Goal: Transaction & Acquisition: Purchase product/service

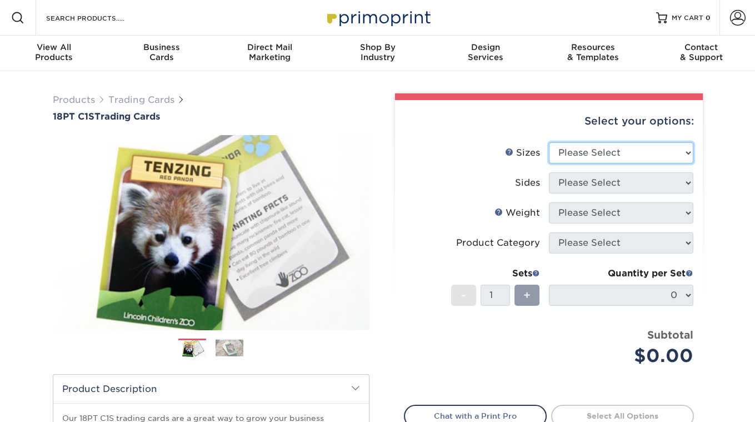
click at [677, 161] on select "Please Select 2.5" x 3.5"" at bounding box center [621, 152] width 144 height 21
select select "2.50x3.50"
click at [549, 142] on select "Please Select 2.5" x 3.5"" at bounding box center [621, 152] width 144 height 21
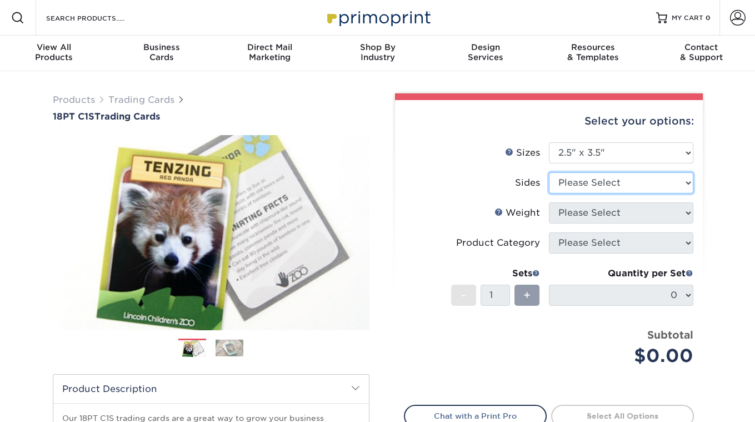
click at [616, 182] on select "Please Select Print Both Sides Print Front Only" at bounding box center [621, 182] width 144 height 21
select select "13abbda7-1d64-4f25-8bb2-c179b224825d"
click at [549, 172] on select "Please Select Print Both Sides Print Front Only" at bounding box center [621, 182] width 144 height 21
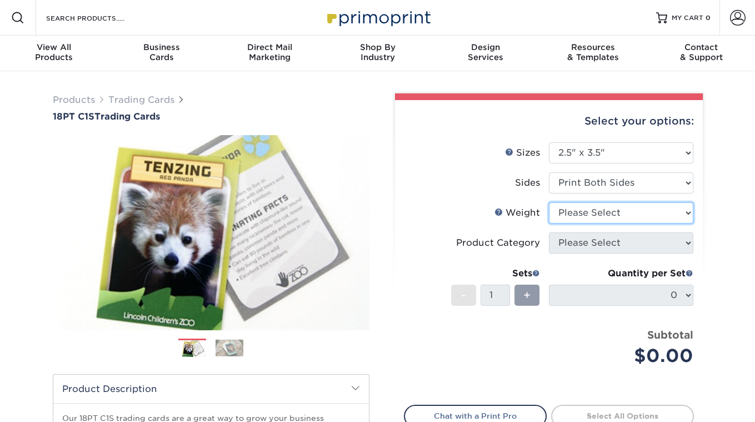
click at [604, 210] on select "Please Select 18PT C1S" at bounding box center [621, 212] width 144 height 21
select select "18PTC1S"
click at [549, 202] on select "Please Select 18PT C1S" at bounding box center [621, 212] width 144 height 21
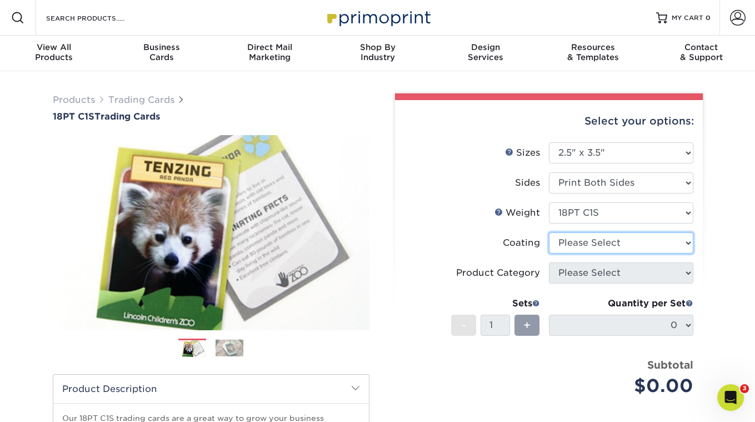
click at [597, 245] on select at bounding box center [621, 242] width 144 height 21
select select "1e8116af-acfc-44b1-83dc-8181aa338834"
click at [549, 232] on select at bounding box center [621, 242] width 144 height 21
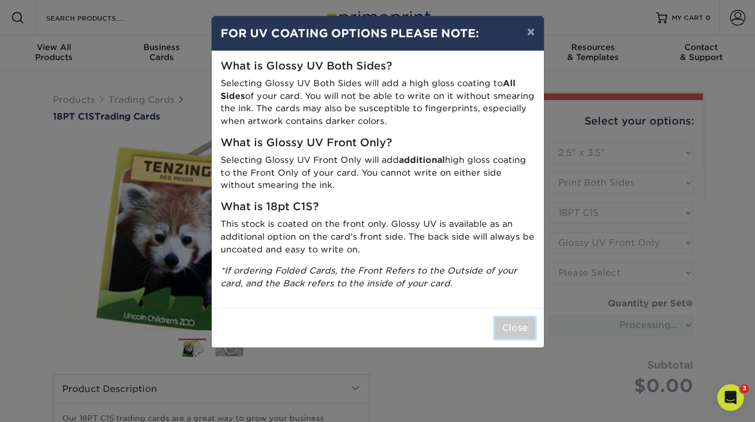
click at [510, 325] on button "Close" at bounding box center [515, 327] width 40 height 21
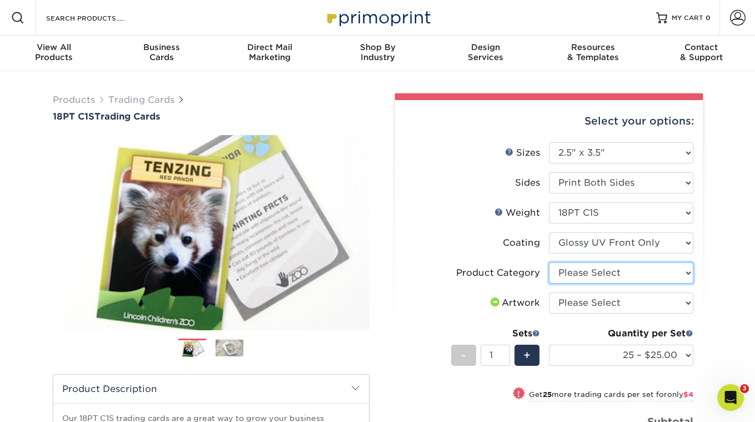
click at [611, 275] on select "Please Select Trading Cards" at bounding box center [621, 272] width 144 height 21
select select "c2f9bce9-36c2-409d-b101-c29d9d031e18"
click at [549, 262] on select "Please Select Trading Cards" at bounding box center [621, 272] width 144 height 21
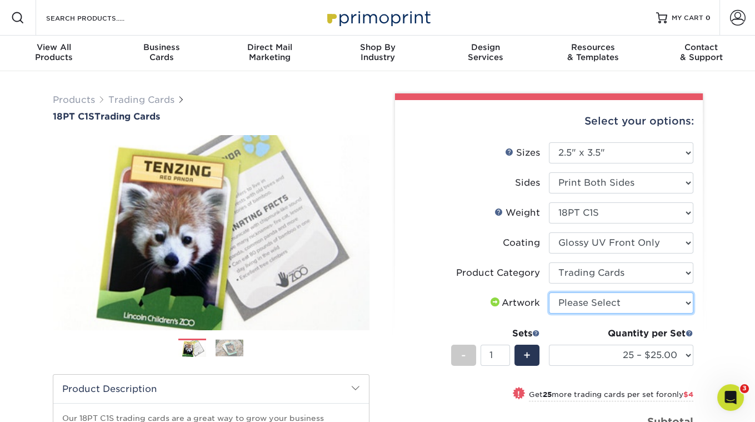
click at [607, 303] on select "Please Select I will upload files I need a design - $100" at bounding box center [621, 302] width 144 height 21
select select "upload"
click at [549, 292] on select "Please Select I will upload files I need a design - $100" at bounding box center [621, 302] width 144 height 21
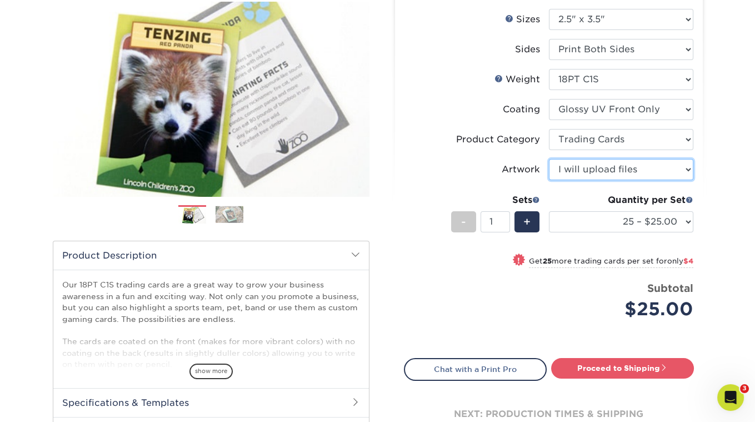
scroll to position [142, 0]
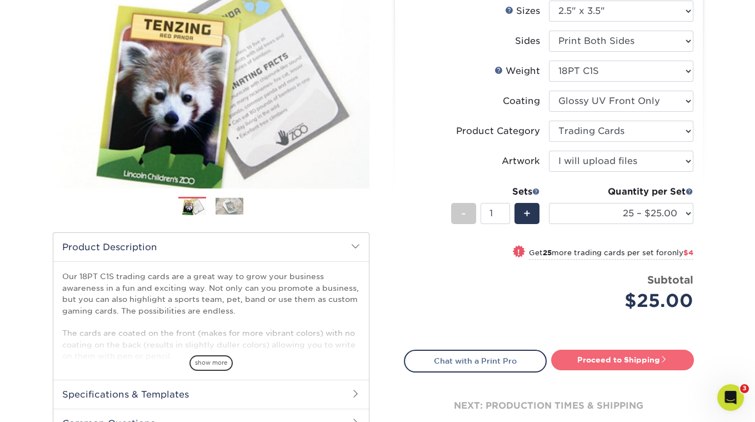
click at [590, 361] on link "Proceed to Shipping" at bounding box center [622, 360] width 143 height 20
type input "Set 1"
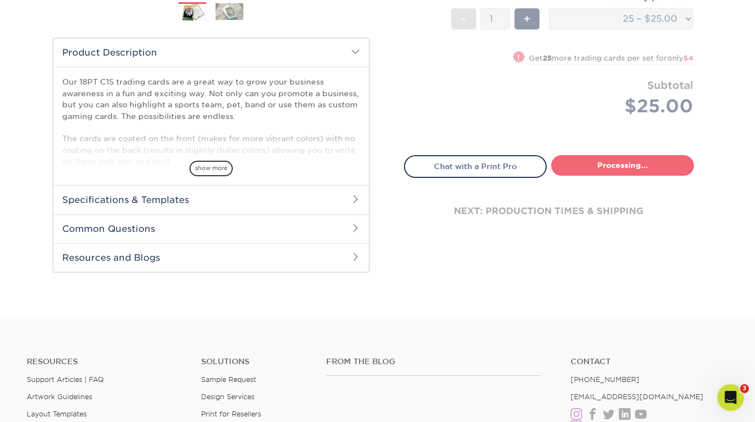
select select "08588386-0599-420e-8c79-4535039915a0"
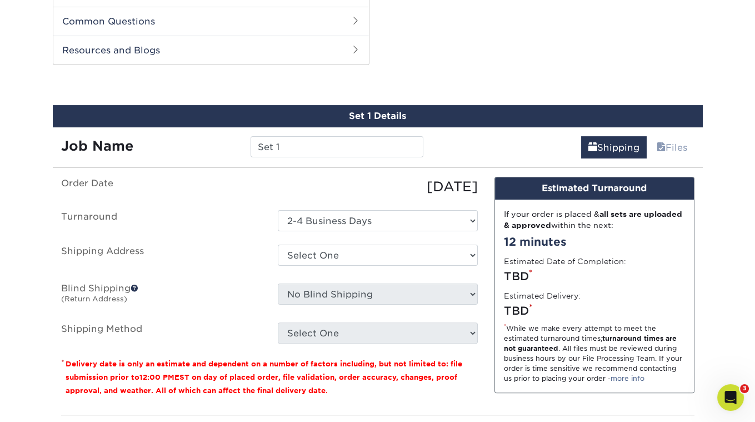
scroll to position [552, 0]
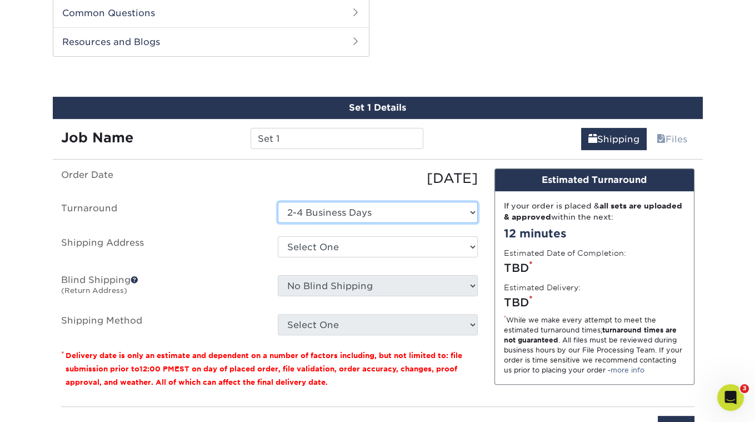
click at [341, 202] on select "Select One 2-4 Business Days" at bounding box center [378, 212] width 200 height 21
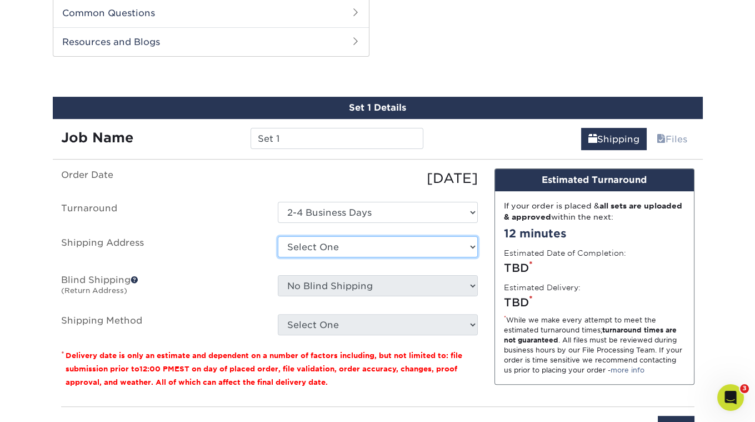
click at [319, 236] on select "Select One + Add New Address - Login" at bounding box center [378, 246] width 200 height 21
select select "newaddress"
click at [278, 236] on select "Select One + Add New Address - Login" at bounding box center [378, 246] width 200 height 21
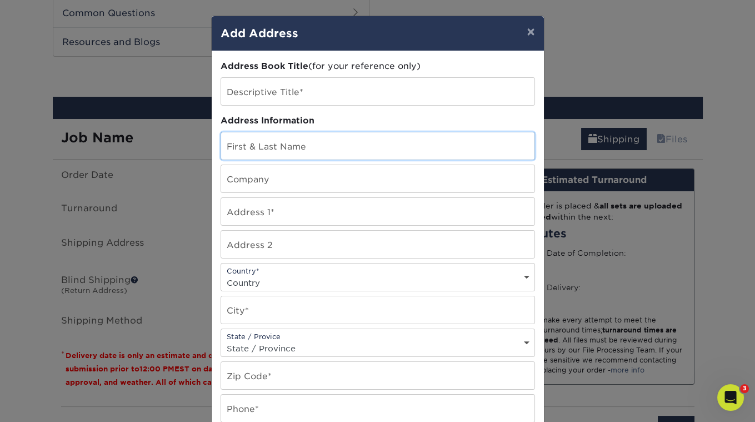
click at [293, 144] on input "text" at bounding box center [377, 145] width 313 height 27
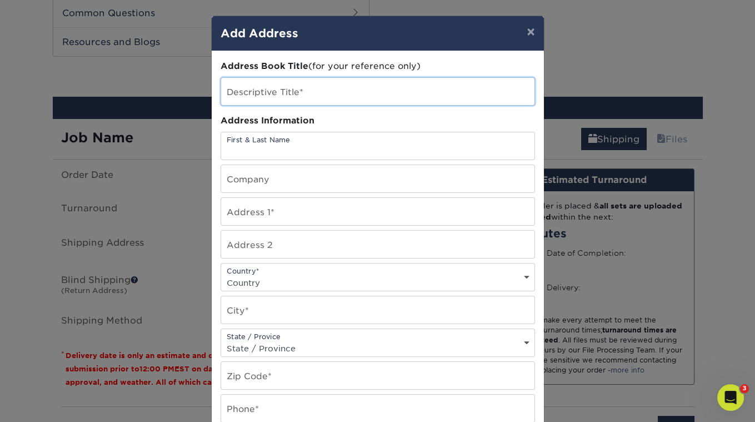
click at [275, 92] on input "text" at bounding box center [377, 91] width 313 height 27
type input "[PERSON_NAME] The Cat Presents"
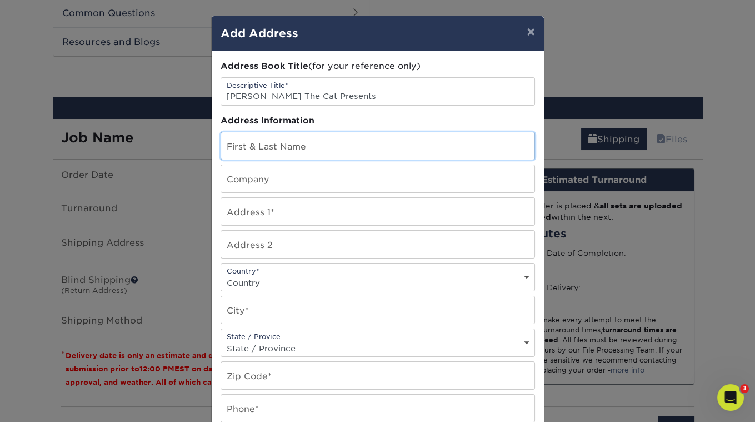
click at [285, 143] on input "text" at bounding box center [377, 145] width 313 height 27
type input "Sean Newman"
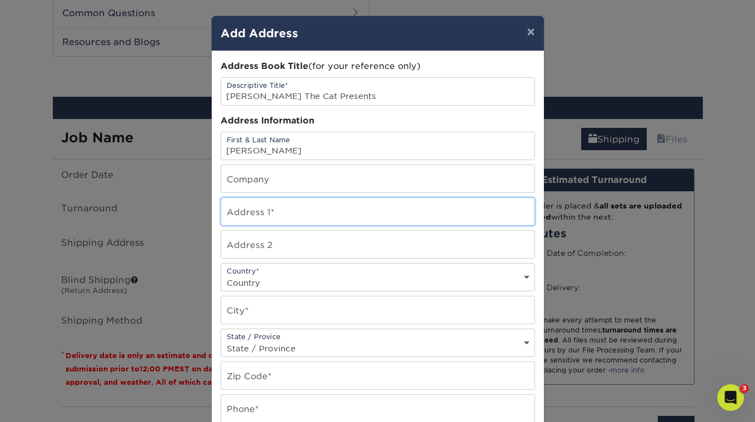
type input "4914 1/2 Range View Avenue"
select select "US"
type input "Los Angeles"
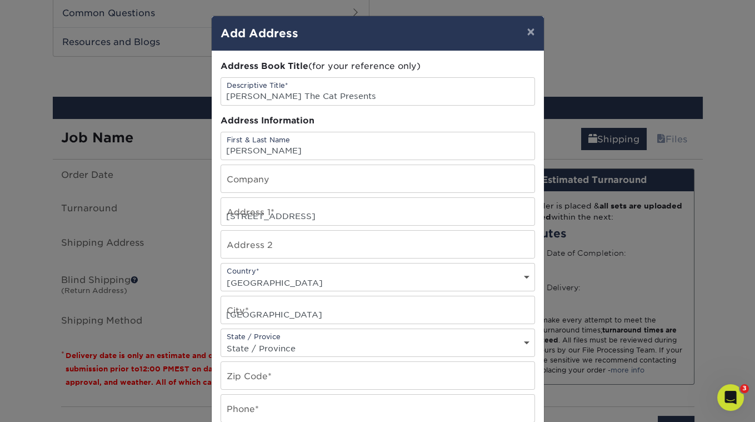
select select "CA"
type input "90042"
type input "3236836711"
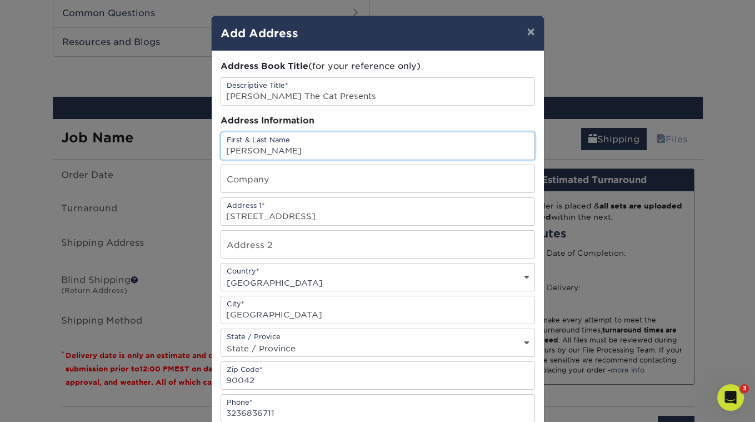
click at [290, 147] on input "Sean Newman" at bounding box center [377, 145] width 313 height 27
click at [307, 143] on input "Sean Newman" at bounding box center [377, 145] width 313 height 27
type input "S"
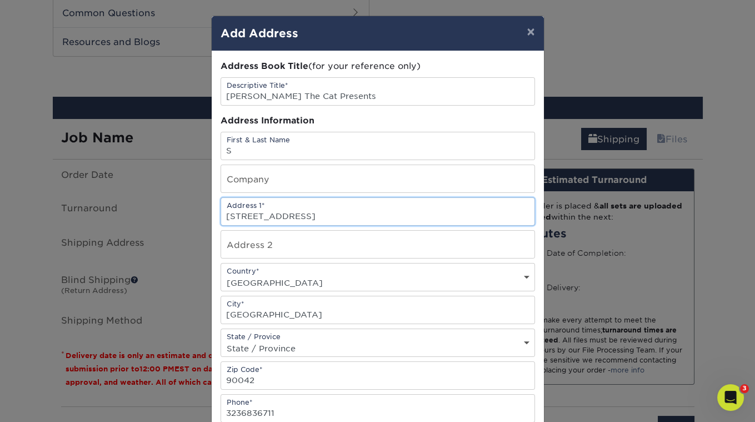
click at [265, 215] on input "4914 1/2 Range View Avenue" at bounding box center [377, 211] width 313 height 27
type input "5314 Baltimore Street"
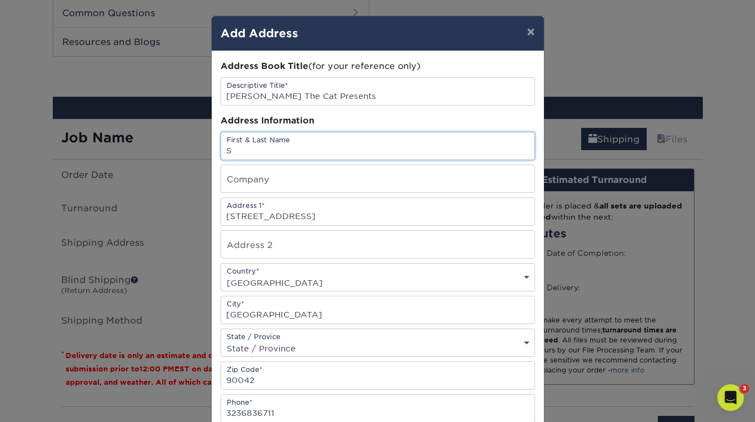
click at [275, 153] on input "S" at bounding box center [377, 145] width 313 height 27
type input "Sean Newman"
type input "[PERSON_NAME] The Cat Presents"
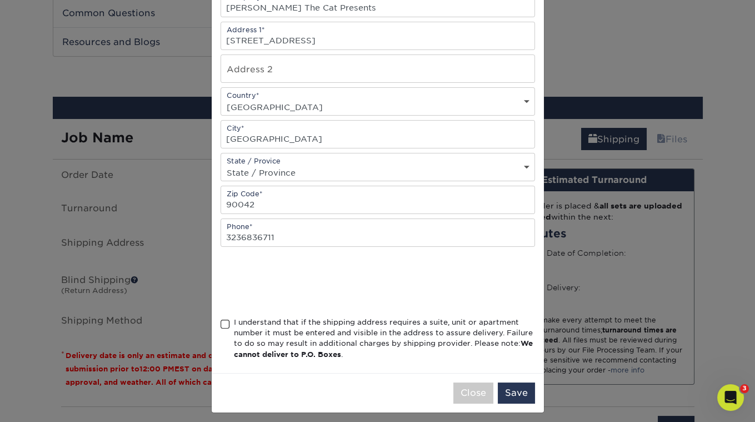
click at [225, 319] on span at bounding box center [225, 324] width 9 height 11
click at [0, 0] on input "I understand that if the shipping address requires a suite, unit or apartment n…" at bounding box center [0, 0] width 0 height 0
click at [511, 395] on button "Save" at bounding box center [516, 392] width 37 height 21
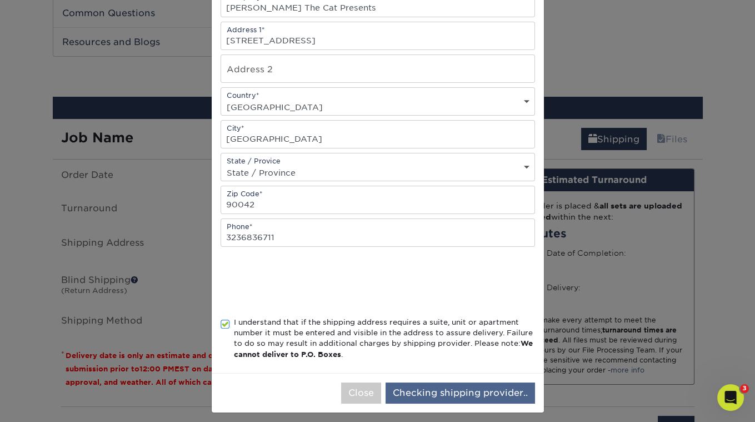
scroll to position [0, 0]
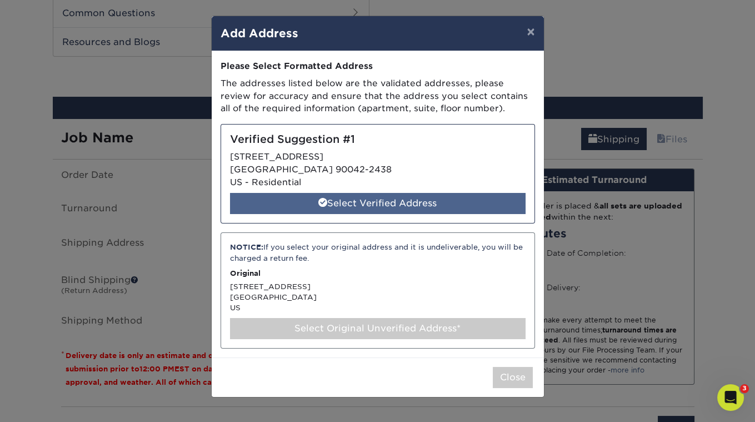
click at [408, 197] on div "Select Verified Address" at bounding box center [378, 203] width 296 height 21
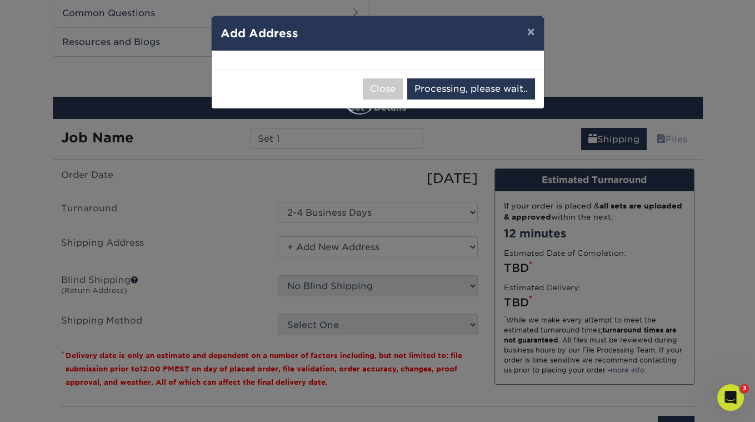
select select "286153"
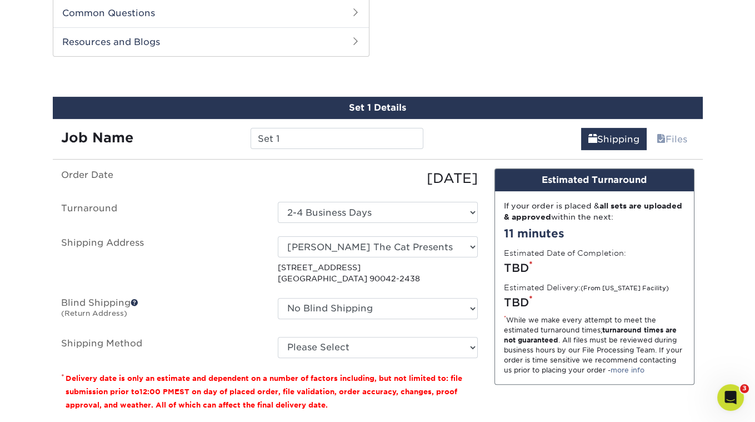
click at [331, 176] on div "[DATE]" at bounding box center [378, 178] width 217 height 20
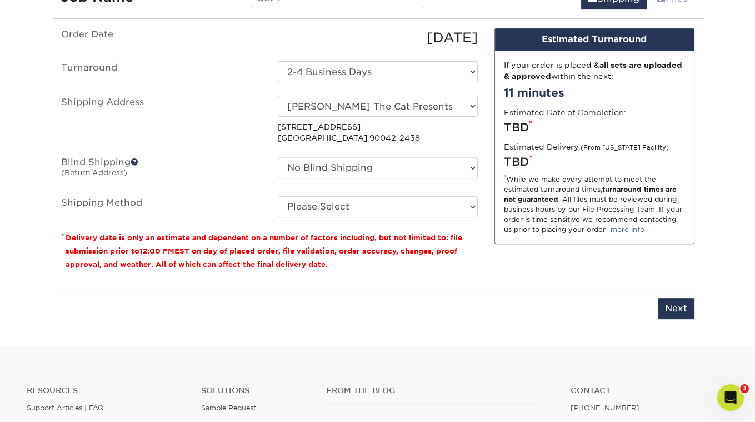
scroll to position [765, 0]
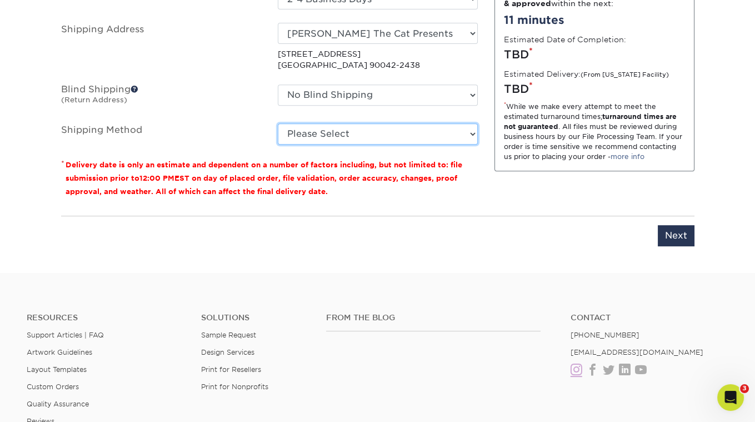
click at [383, 137] on select "Please Select 3 Day Shipping Service (+$16.70) Ground Shipping (+$16.92) 2 Day …" at bounding box center [378, 133] width 200 height 21
click at [278, 123] on select "Please Select 3 Day Shipping Service (+$16.70) Ground Shipping (+$16.92) 2 Day …" at bounding box center [378, 133] width 200 height 21
click at [410, 136] on select "Please Select 3 Day Shipping Service (+$16.70) Ground Shipping (+$16.92) 2 Day …" at bounding box center [378, 133] width 200 height 21
select select "03"
click at [278, 123] on select "Please Select 3 Day Shipping Service (+$16.70) Ground Shipping (+$16.92) 2 Day …" at bounding box center [378, 133] width 200 height 21
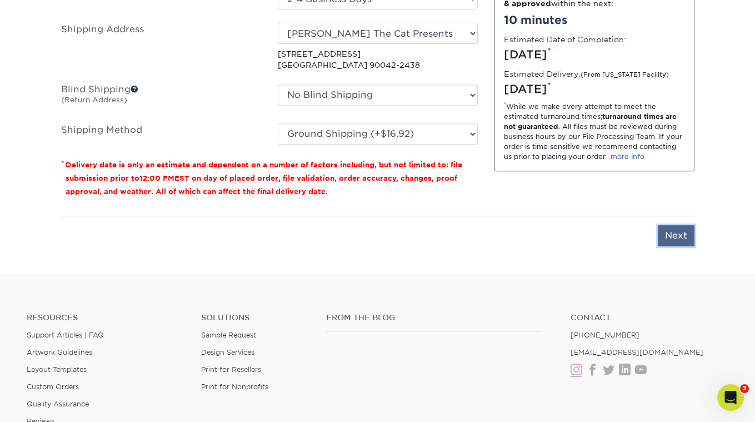
click at [662, 227] on input "Next" at bounding box center [676, 235] width 37 height 21
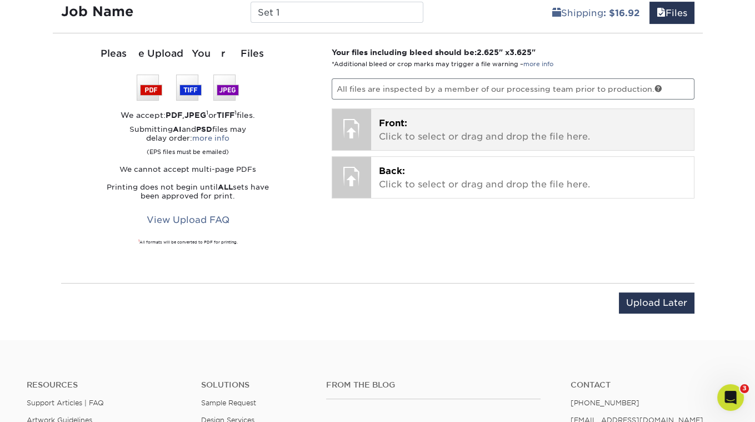
scroll to position [662, 0]
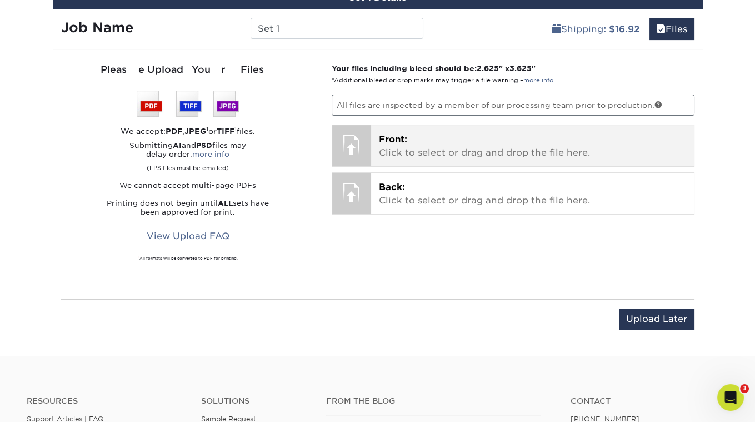
click at [392, 138] on span "Front:" at bounding box center [393, 139] width 28 height 11
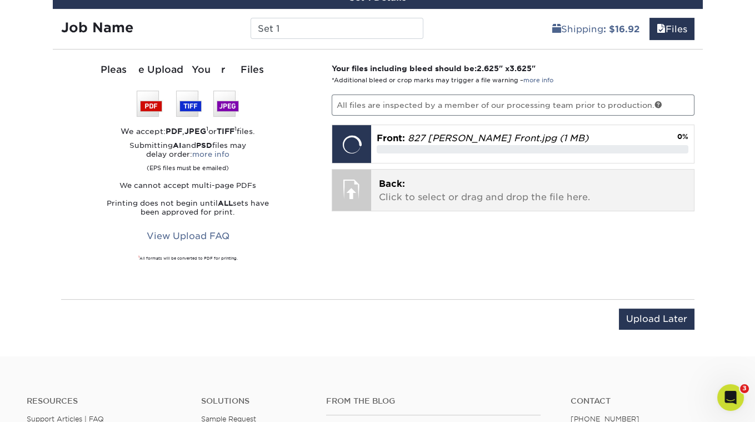
click at [405, 179] on p "Back: Click to select or drag and drop the file here." at bounding box center [532, 190] width 307 height 27
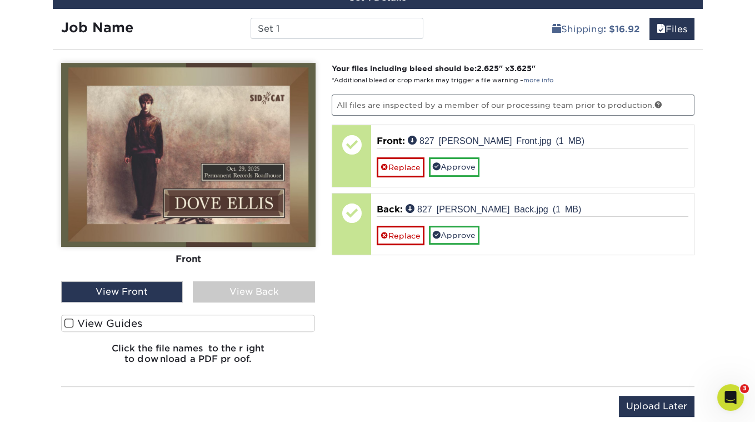
click at [71, 320] on span at bounding box center [68, 323] width 9 height 11
click at [0, 0] on input "View Guides" at bounding box center [0, 0] width 0 height 0
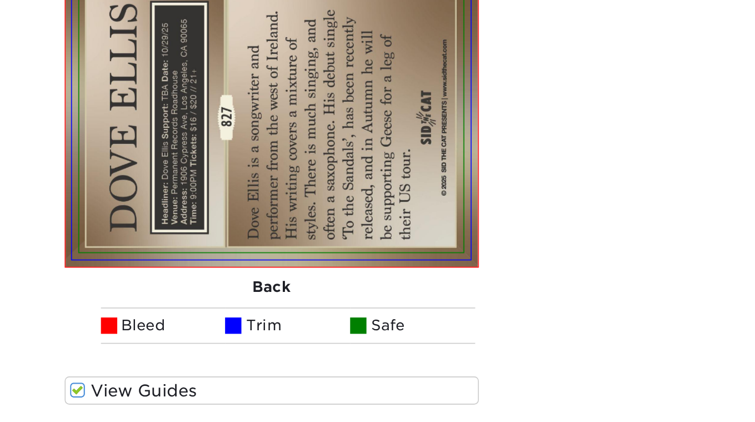
scroll to position [840, 0]
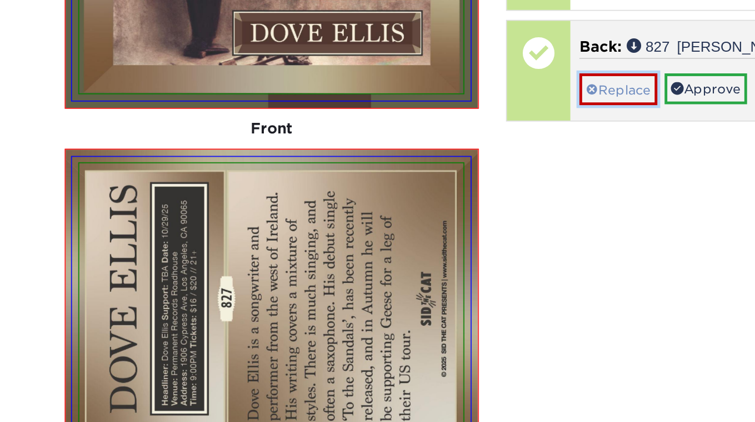
click at [395, 56] on link "Replace" at bounding box center [401, 57] width 48 height 19
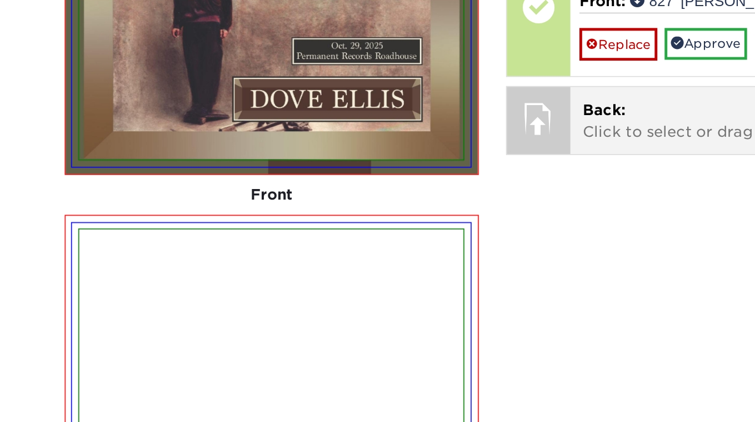
scroll to position [797, 0]
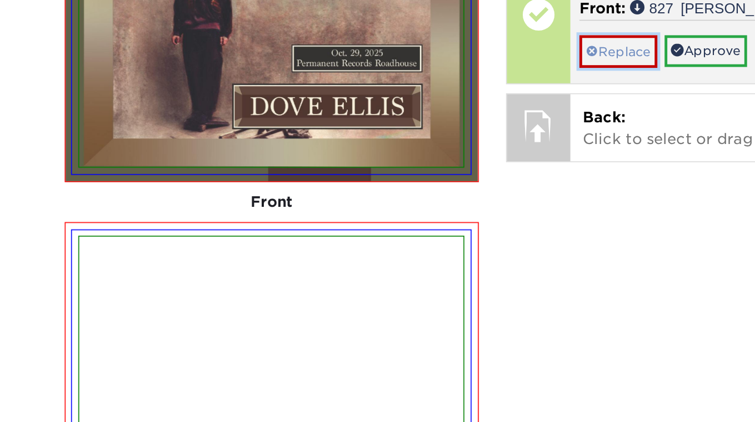
click at [387, 29] on span at bounding box center [385, 31] width 8 height 9
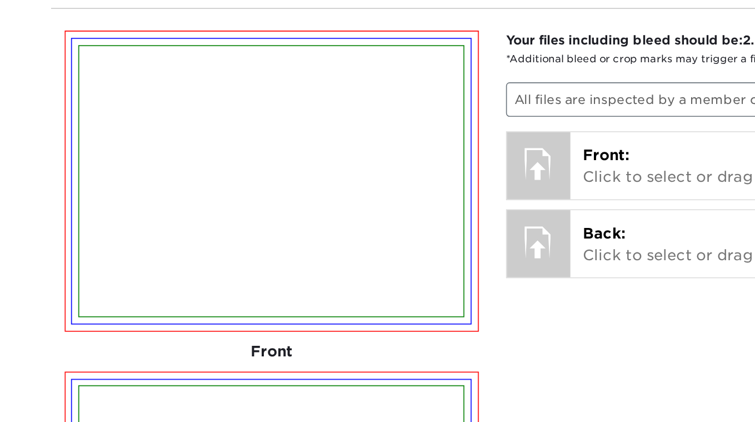
scroll to position [620, 0]
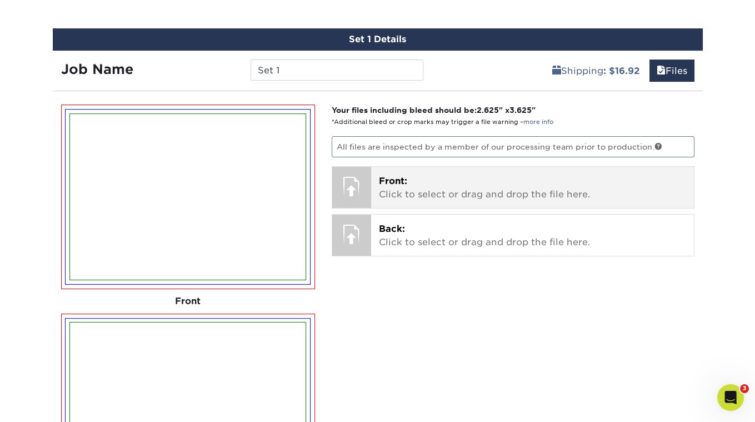
click at [400, 180] on span "Front:" at bounding box center [393, 181] width 28 height 11
click at [373, 174] on div "Front: Click to select or drag and drop the file here. Choose file 827 Dove Ell…" at bounding box center [532, 187] width 323 height 41
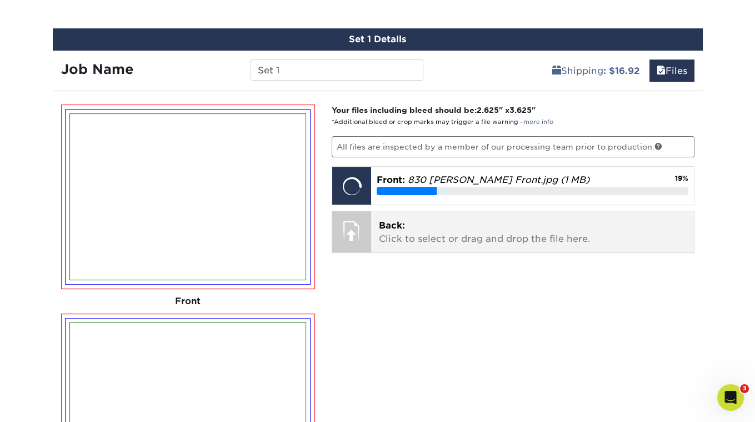
click at [411, 219] on p "Back: Click to select or drag and drop the file here." at bounding box center [532, 232] width 307 height 27
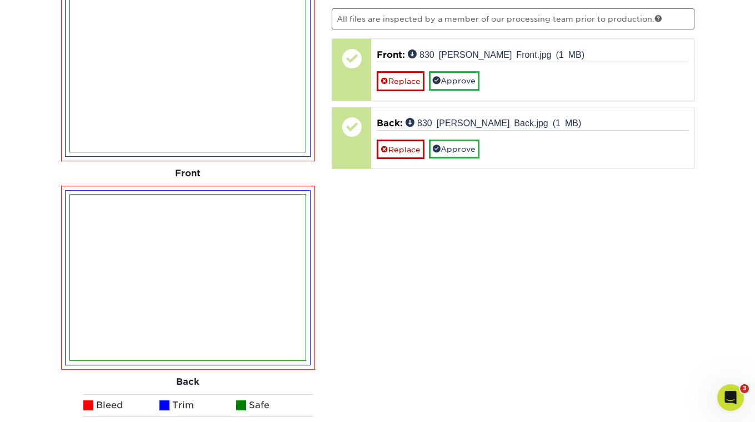
scroll to position [581, 0]
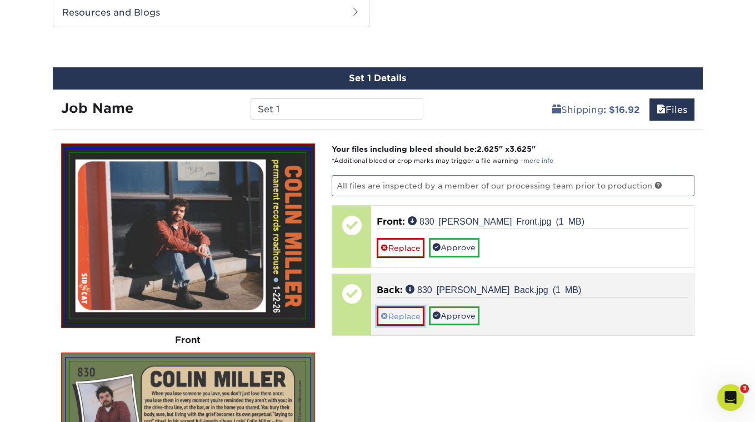
click at [400, 310] on link "Replace" at bounding box center [401, 315] width 48 height 19
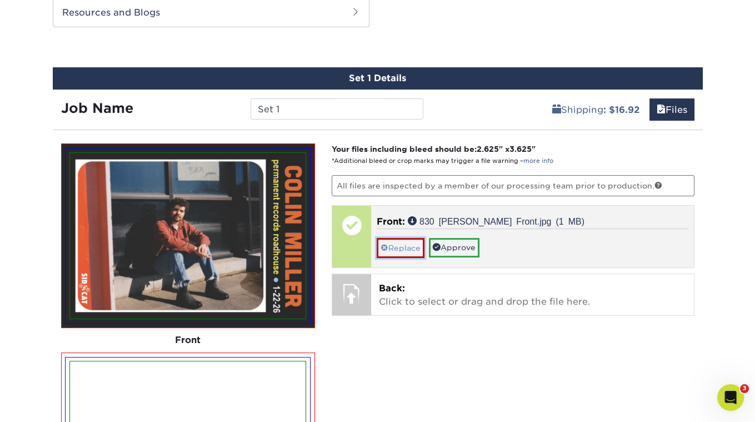
click at [387, 248] on link "Replace" at bounding box center [401, 247] width 48 height 19
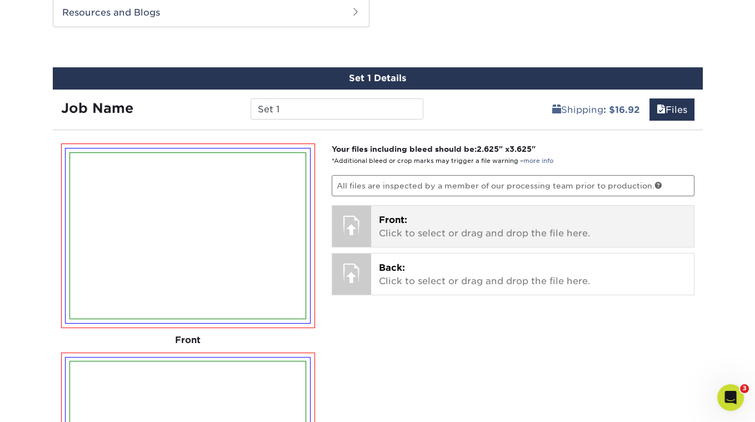
click at [385, 215] on span "Front:" at bounding box center [393, 220] width 28 height 11
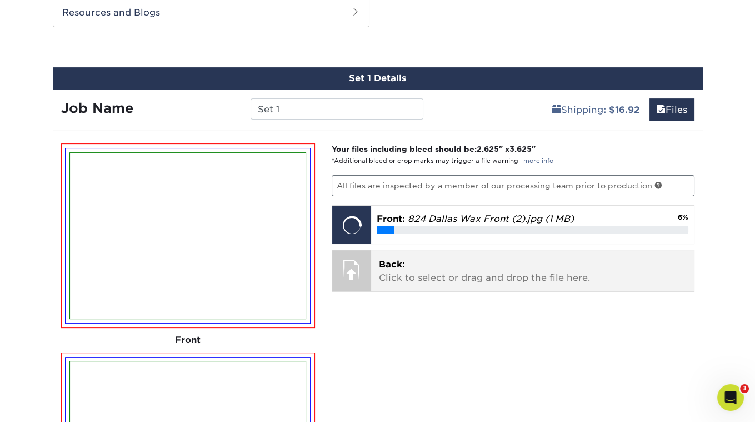
click at [397, 259] on span "Back:" at bounding box center [392, 264] width 26 height 11
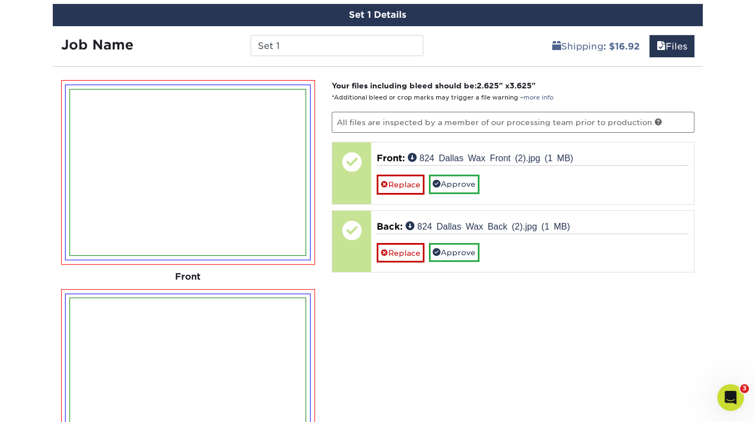
scroll to position [553, 0]
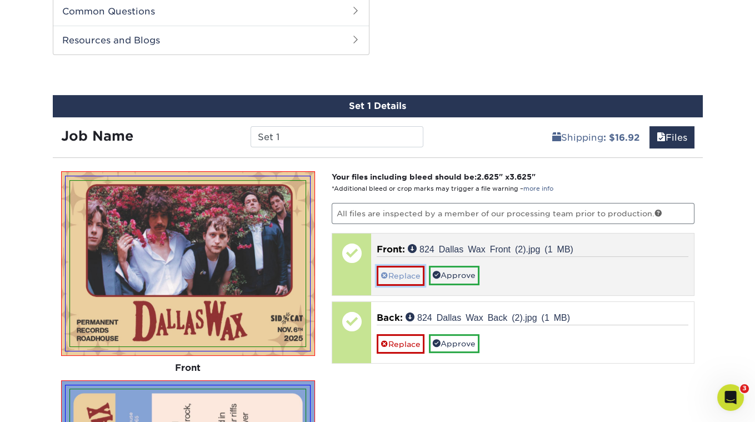
click at [398, 266] on link "Replace" at bounding box center [401, 275] width 48 height 19
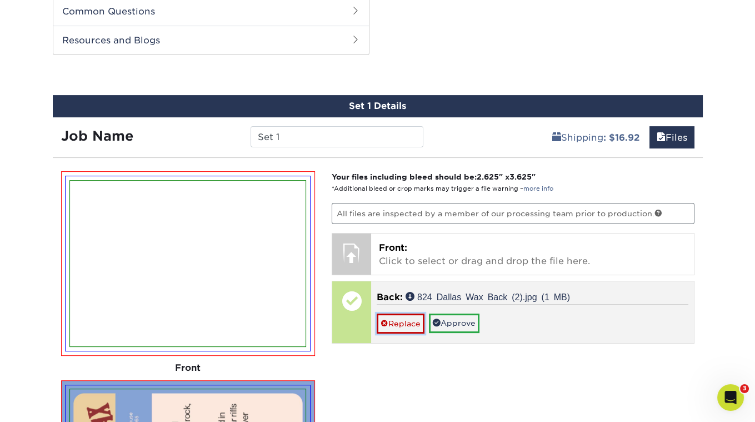
click at [401, 315] on link "Replace" at bounding box center [401, 322] width 48 height 19
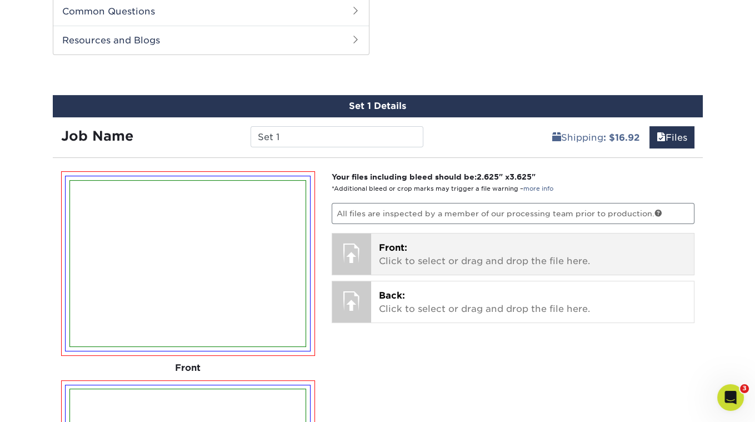
click at [396, 245] on span "Front:" at bounding box center [393, 247] width 28 height 11
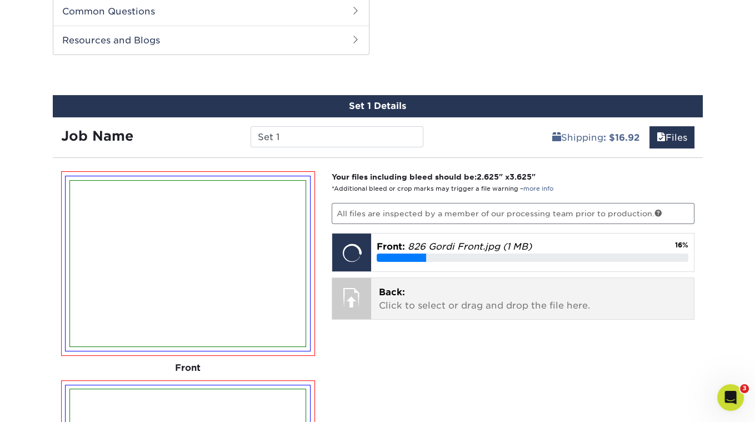
click at [394, 287] on span "Back:" at bounding box center [392, 292] width 26 height 11
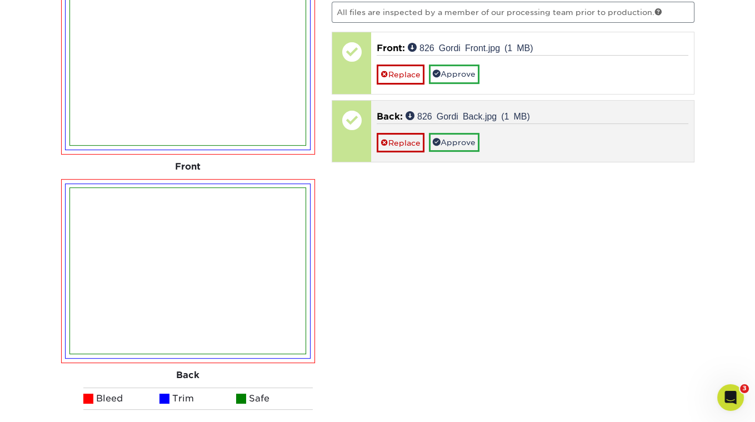
scroll to position [750, 0]
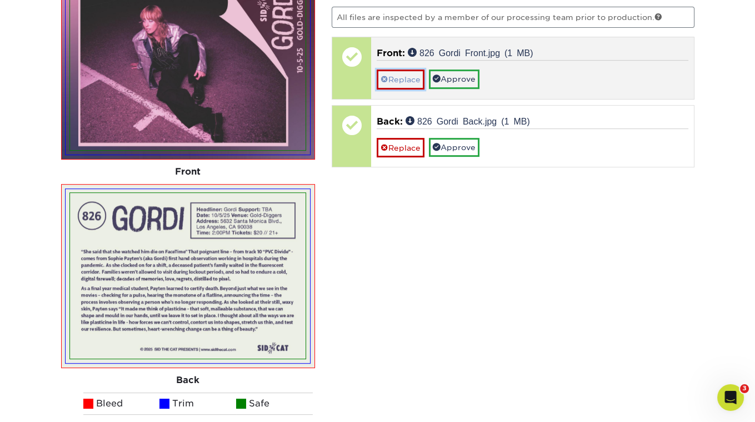
click at [403, 69] on link "Replace" at bounding box center [401, 78] width 48 height 19
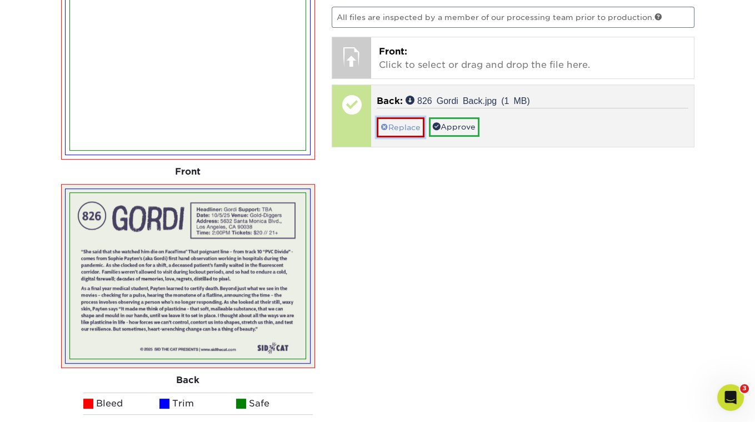
click at [397, 126] on link "Replace" at bounding box center [401, 126] width 48 height 19
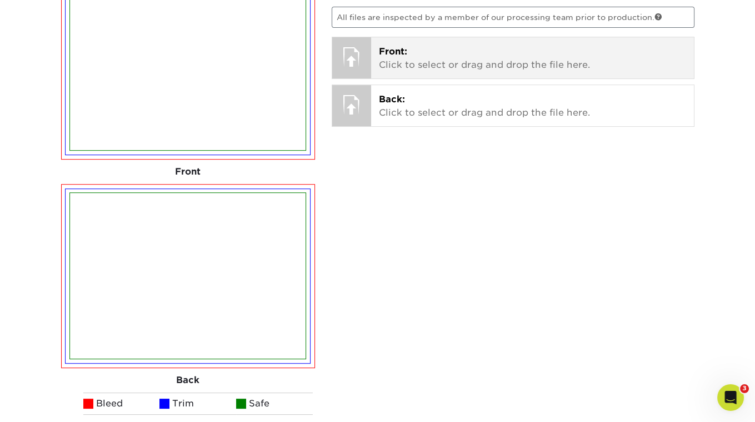
click at [396, 47] on span "Front:" at bounding box center [393, 51] width 28 height 11
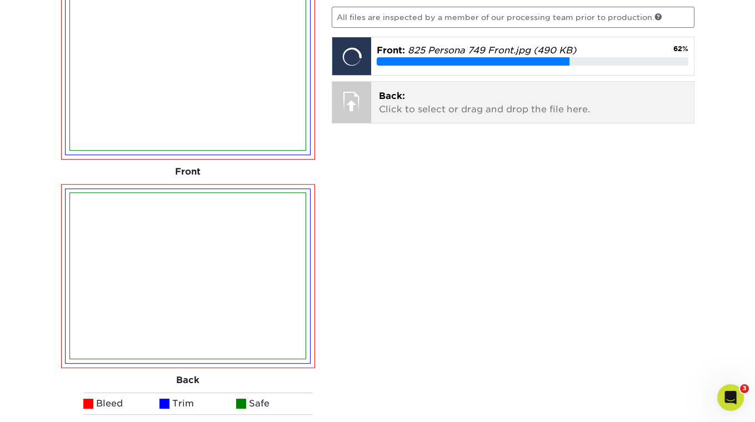
click at [387, 91] on span "Back:" at bounding box center [392, 96] width 26 height 11
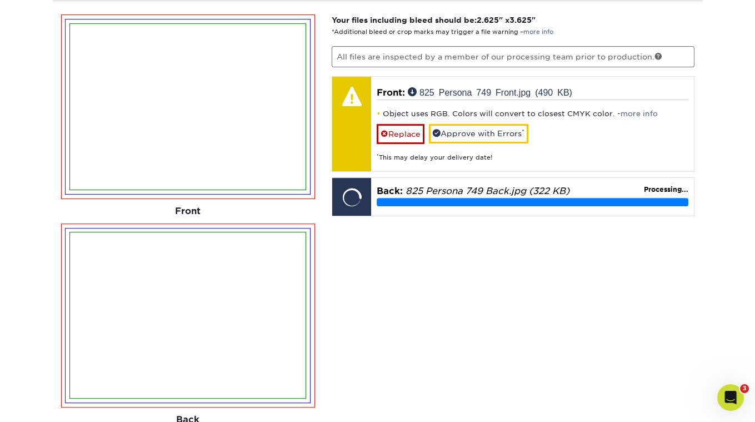
scroll to position [692, 0]
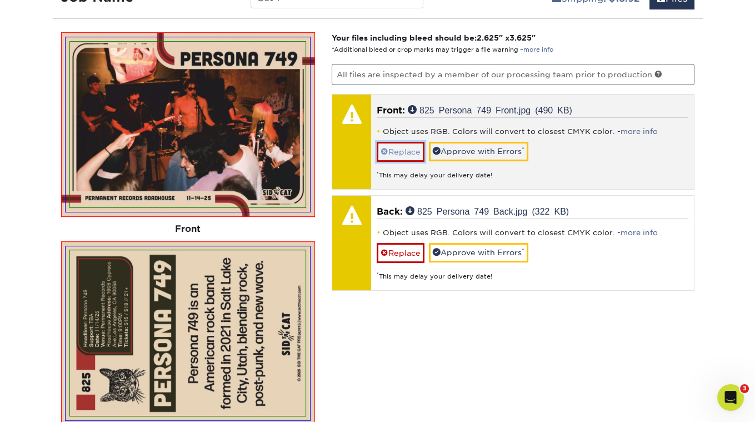
click at [413, 149] on link "Replace" at bounding box center [401, 151] width 48 height 19
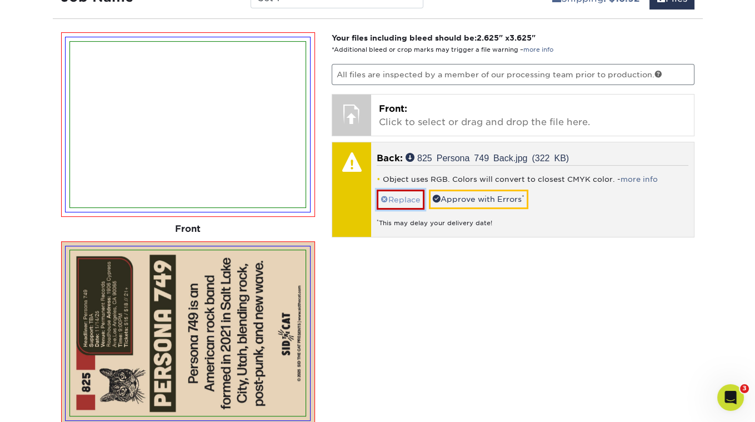
click at [410, 198] on link "Replace" at bounding box center [401, 198] width 48 height 19
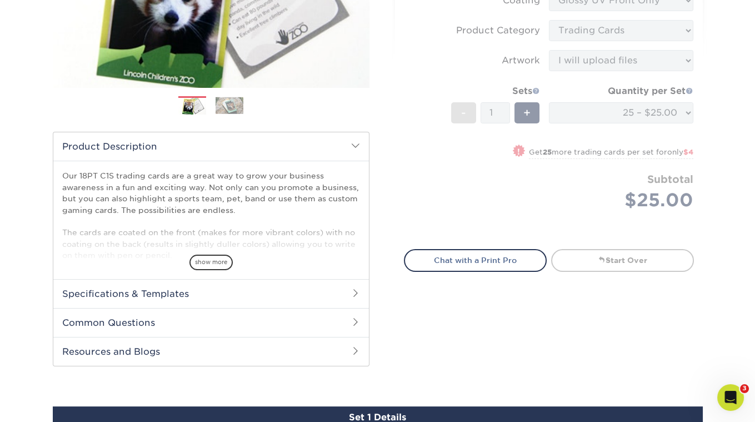
scroll to position [380, 0]
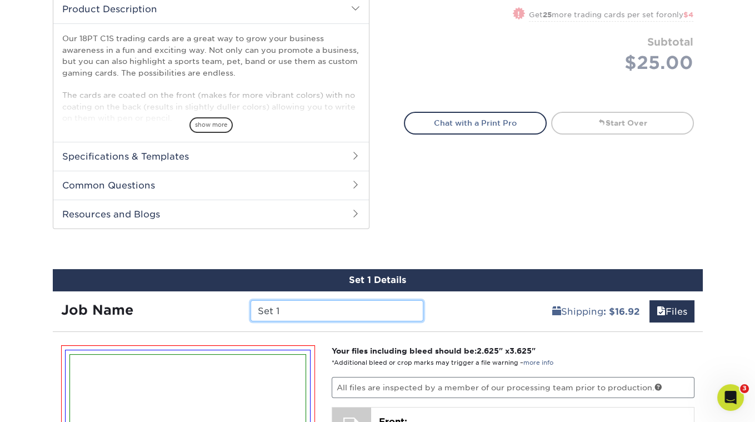
click at [323, 305] on input "Set 1" at bounding box center [337, 310] width 173 height 21
click at [347, 310] on input "Set 1" at bounding box center [337, 310] width 173 height 21
click at [483, 314] on div "Shipping : $16.92 Files" at bounding box center [567, 306] width 271 height 31
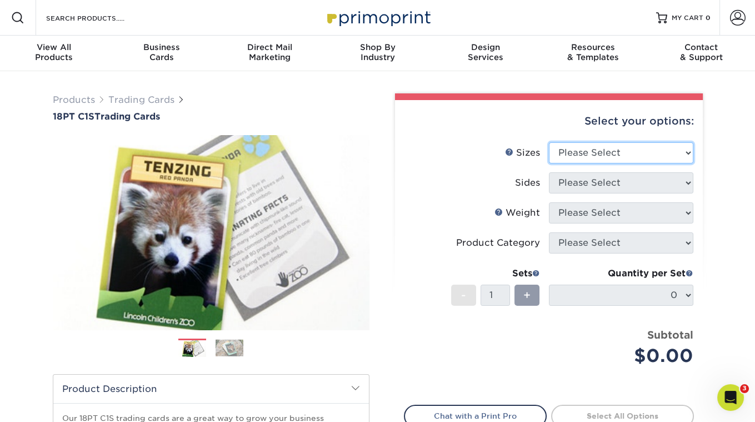
click at [558, 144] on select "Please Select 2.5" x 3.5"" at bounding box center [621, 152] width 144 height 21
click at [585, 153] on select "Please Select 2.5" x 3.5"" at bounding box center [621, 152] width 144 height 21
select select "2.50x3.50"
click at [549, 142] on select "Please Select 2.5" x 3.5"" at bounding box center [621, 152] width 144 height 21
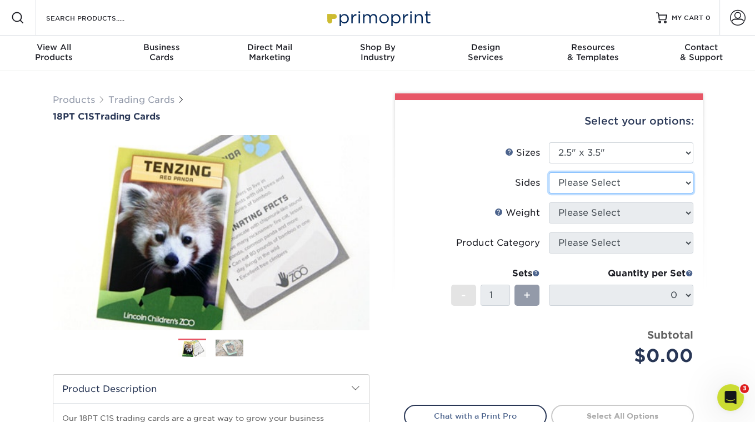
click at [585, 179] on select "Please Select Print Both Sides Print Front Only" at bounding box center [621, 182] width 144 height 21
select select "13abbda7-1d64-4f25-8bb2-c179b224825d"
click at [549, 172] on select "Please Select Print Both Sides Print Front Only" at bounding box center [621, 182] width 144 height 21
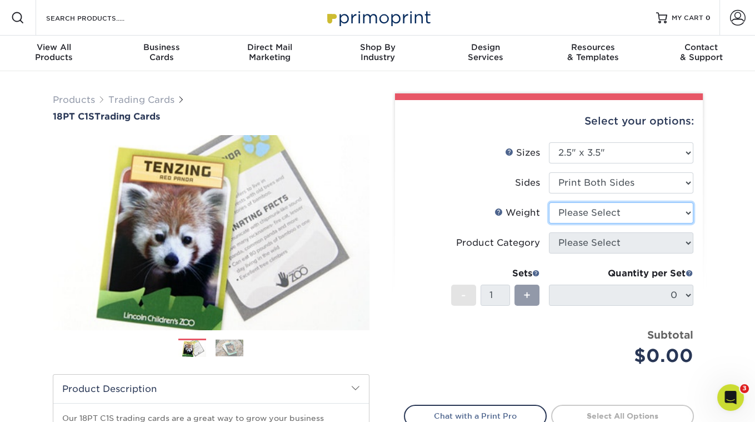
click at [582, 211] on select "Please Select 18PT C1S" at bounding box center [621, 212] width 144 height 21
select select "18PTC1S"
click at [549, 202] on select "Please Select 18PT C1S" at bounding box center [621, 212] width 144 height 21
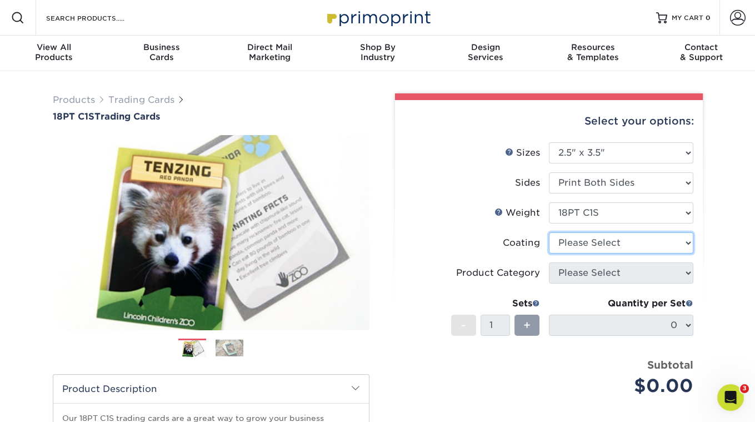
click at [582, 244] on select at bounding box center [621, 242] width 144 height 21
select select "1e8116af-acfc-44b1-83dc-8181aa338834"
click at [549, 232] on select at bounding box center [621, 242] width 144 height 21
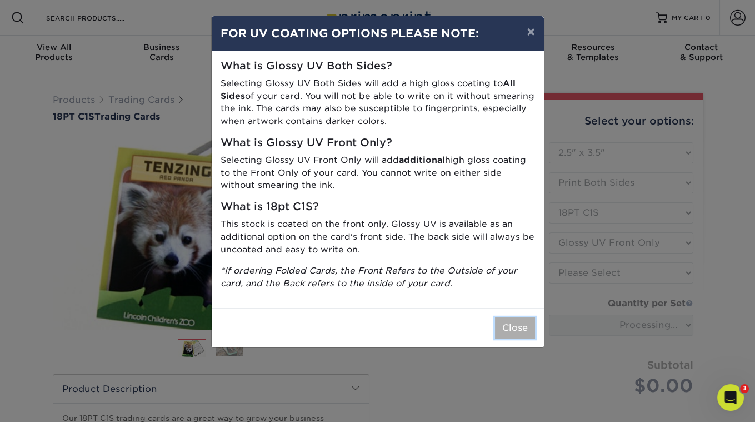
click at [519, 326] on button "Close" at bounding box center [515, 327] width 40 height 21
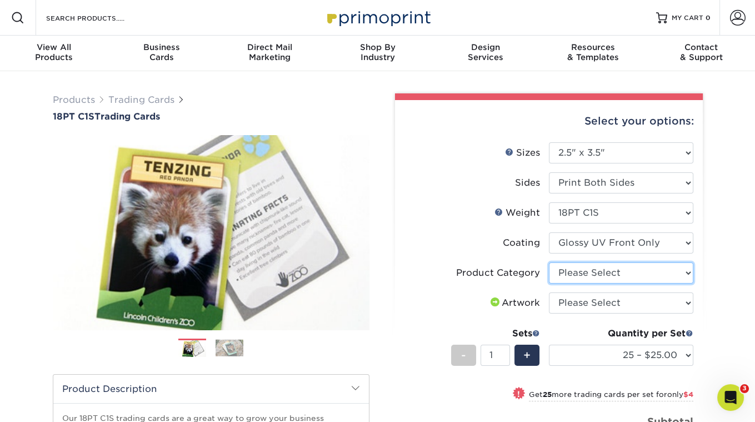
click at [580, 275] on select "Please Select Trading Cards" at bounding box center [621, 272] width 144 height 21
select select "c2f9bce9-36c2-409d-b101-c29d9d031e18"
click at [549, 262] on select "Please Select Trading Cards" at bounding box center [621, 272] width 144 height 21
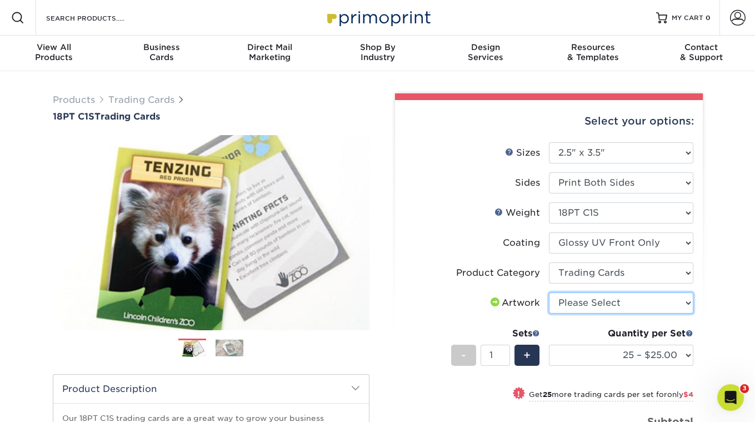
click at [575, 299] on select "Please Select I will upload files I need a design - $100" at bounding box center [621, 302] width 144 height 21
select select "upload"
click at [549, 292] on select "Please Select I will upload files I need a design - $100" at bounding box center [621, 302] width 144 height 21
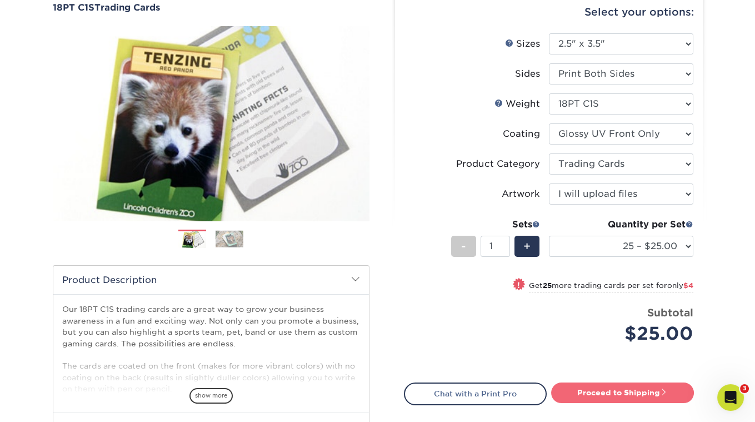
click at [617, 387] on link "Proceed to Shipping" at bounding box center [622, 392] width 143 height 20
type input "Set 1"
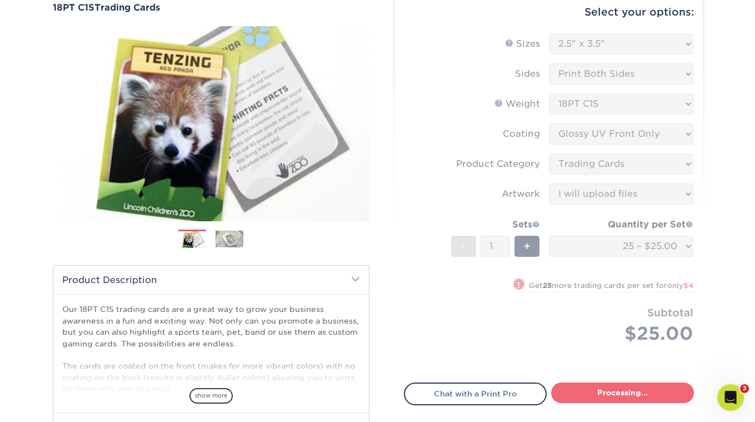
select select "08588386-0599-420e-8c79-4535039915a0"
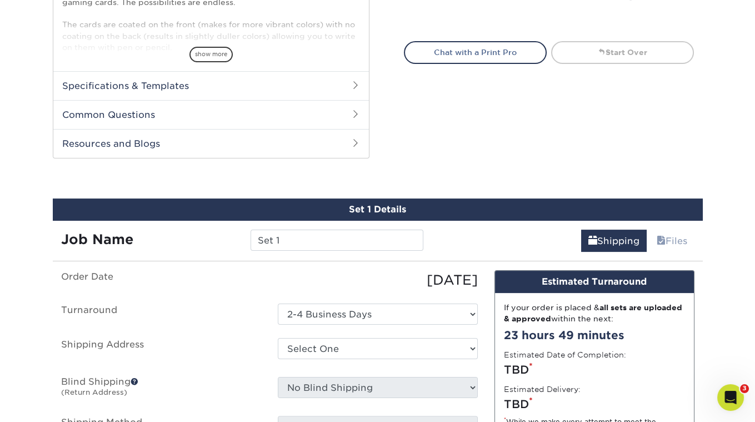
scroll to position [552, 0]
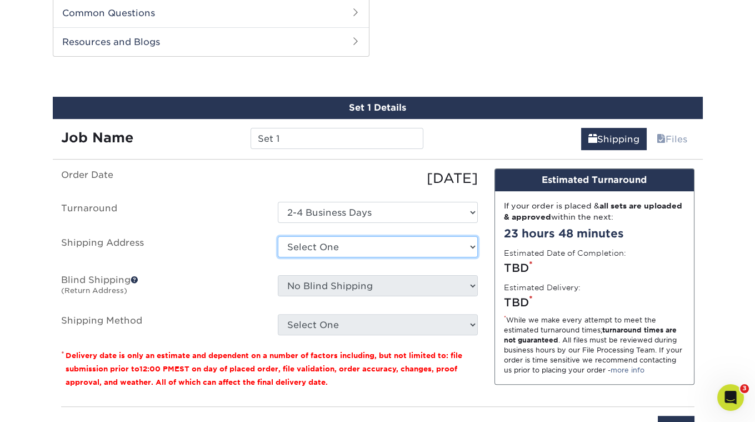
click at [330, 245] on select "Select One Sid The Cat Presents + Add New Address - Login" at bounding box center [378, 246] width 200 height 21
select select "286153"
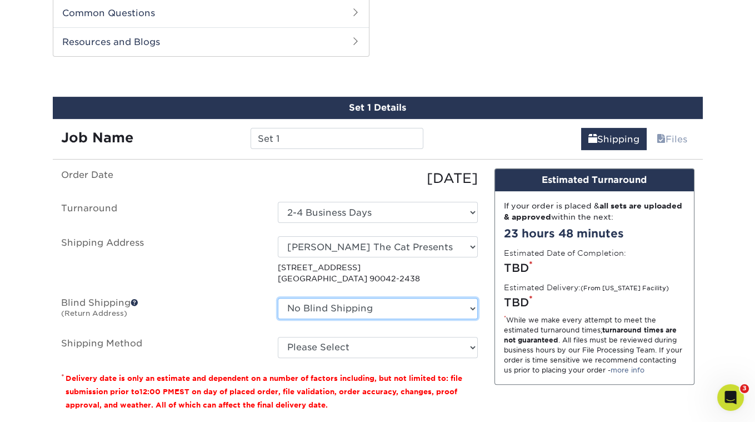
click at [323, 298] on select "No Blind Shipping Sid The Cat Presents + Add New Address" at bounding box center [378, 308] width 200 height 21
select select "286153"
click at [278, 298] on select "No Blind Shipping Sid The Cat Presents + Add New Address" at bounding box center [378, 308] width 200 height 21
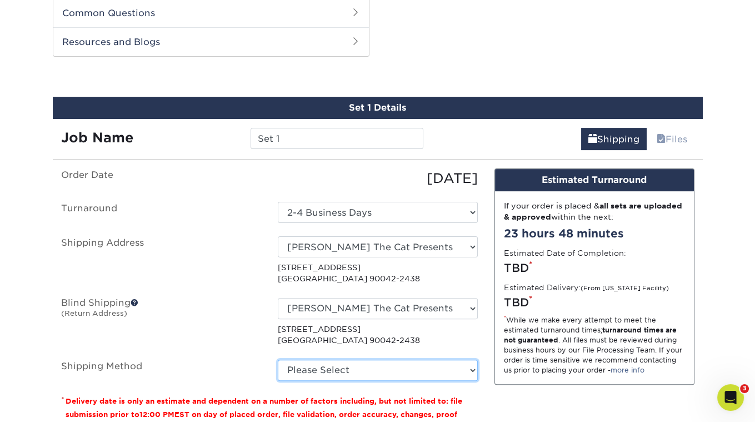
click at [345, 360] on select "Please Select 3 Day Shipping Service (+$16.70) Ground Shipping (+$16.92) 2 Day …" at bounding box center [378, 370] width 200 height 21
click at [278, 360] on select "Please Select 3 Day Shipping Service (+$16.70) Ground Shipping (+$16.92) 2 Day …" at bounding box center [378, 370] width 200 height 21
click at [335, 360] on select "Please Select 3 Day Shipping Service (+$16.70) Ground Shipping (+$16.92) 2 Day …" at bounding box center [378, 370] width 200 height 21
select select "03"
click at [278, 360] on select "Please Select 3 Day Shipping Service (+$16.70) Ground Shipping (+$16.92) 2 Day …" at bounding box center [378, 370] width 200 height 21
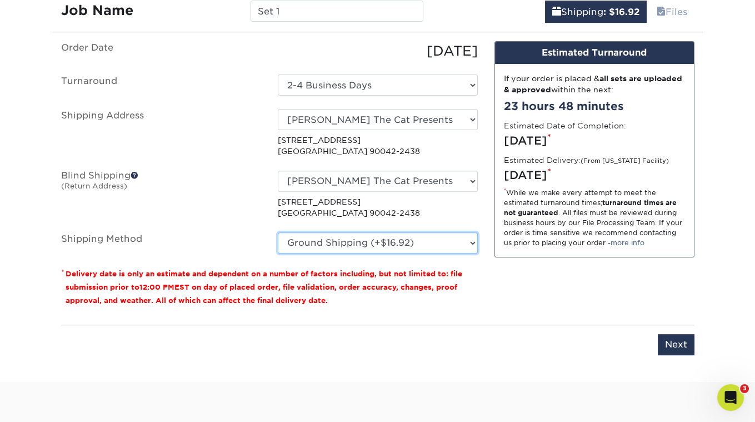
scroll to position [740, 0]
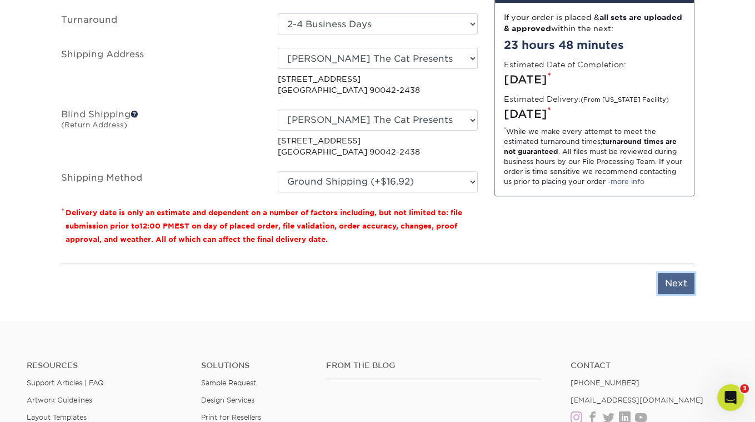
click at [682, 278] on input "Next" at bounding box center [676, 283] width 37 height 21
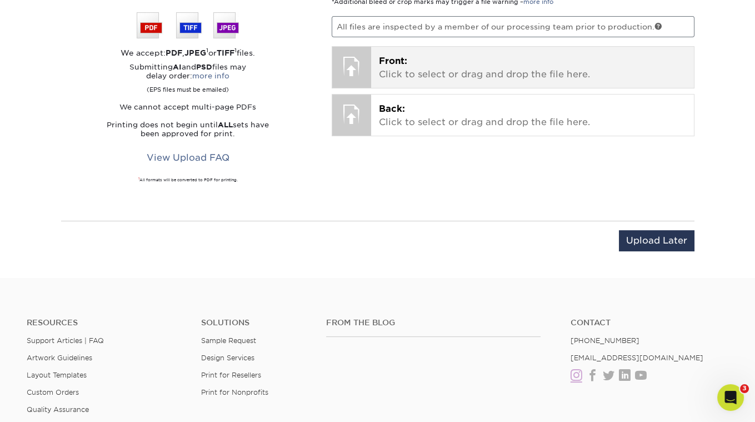
click at [380, 63] on p "Front: Click to select or drag and drop the file here." at bounding box center [532, 67] width 307 height 27
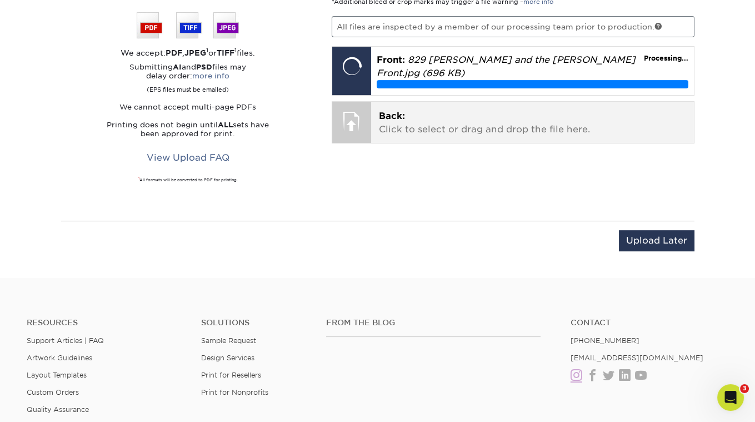
click at [395, 111] on span "Back:" at bounding box center [392, 116] width 26 height 11
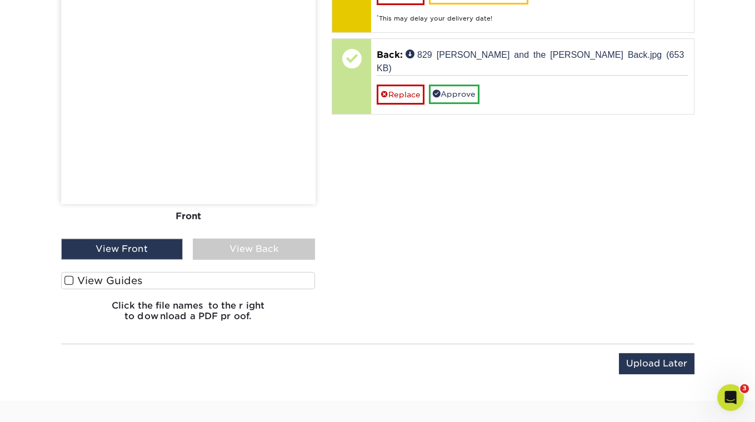
scroll to position [1026, 0]
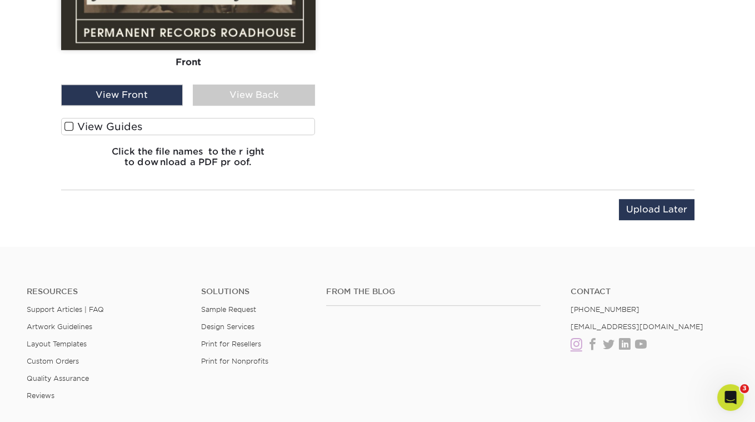
click at [67, 121] on span at bounding box center [68, 126] width 9 height 11
click at [0, 0] on input "View Guides" at bounding box center [0, 0] width 0 height 0
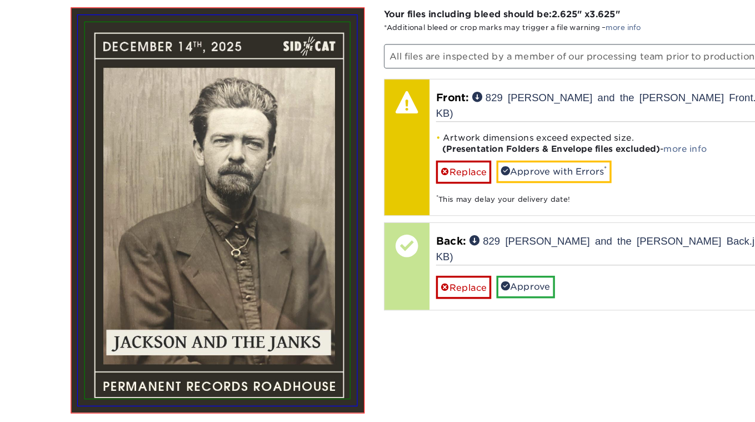
scroll to position [696, 0]
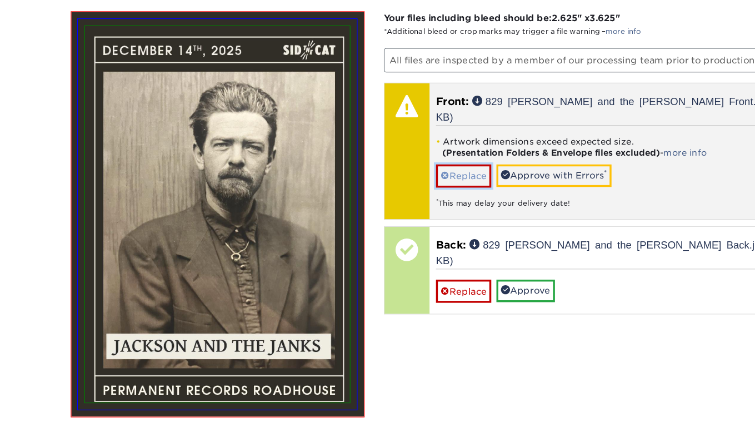
click at [407, 161] on link "Replace" at bounding box center [401, 170] width 48 height 19
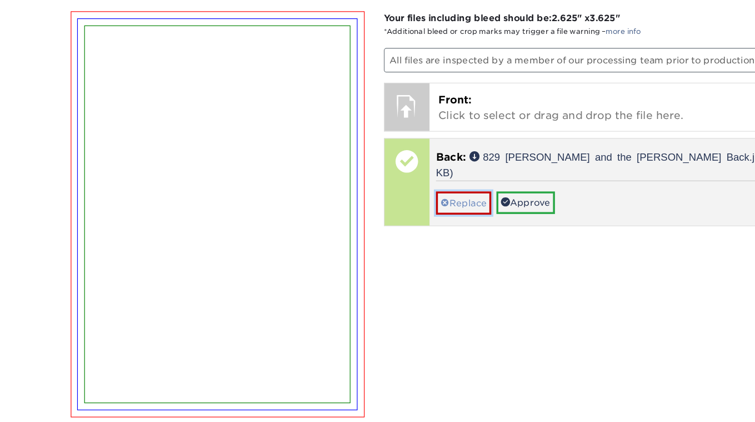
click at [389, 184] on link "Replace" at bounding box center [401, 193] width 48 height 19
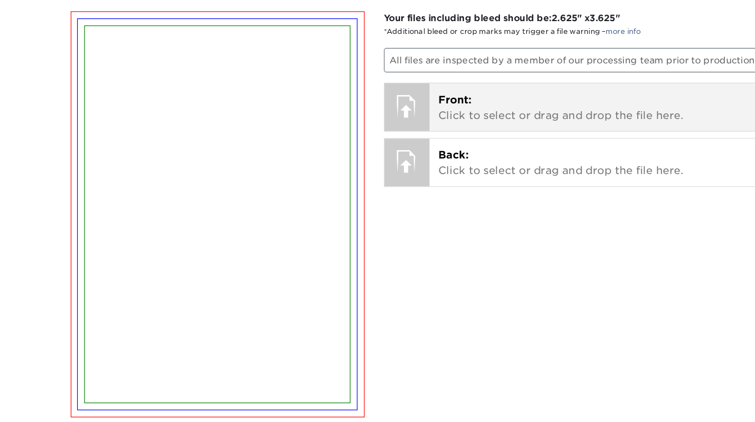
click at [385, 107] on p "Front: Click to select or drag and drop the file here." at bounding box center [532, 111] width 307 height 27
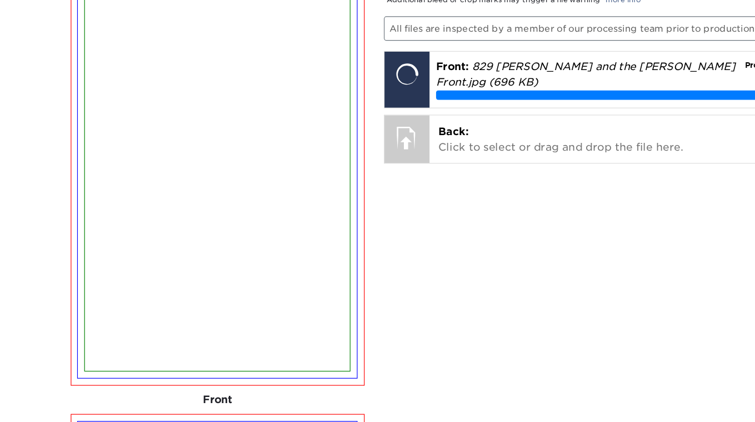
scroll to position [736, 0]
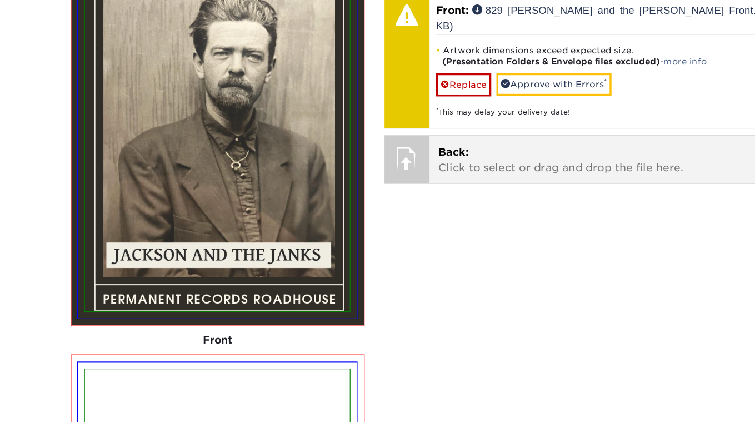
click at [395, 183] on span "Back:" at bounding box center [392, 188] width 26 height 11
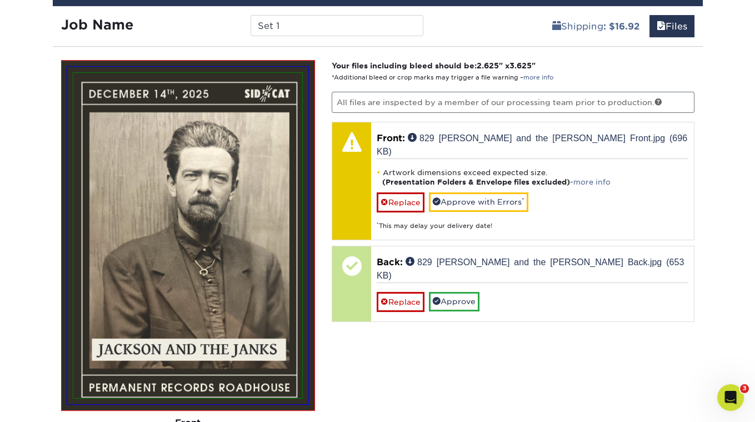
scroll to position [616, 0]
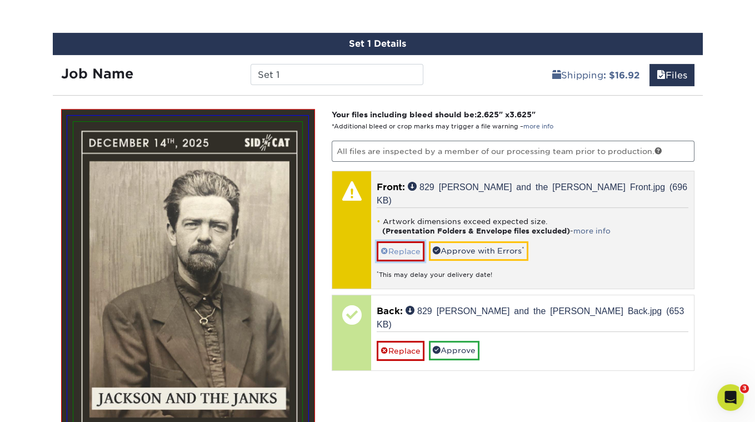
click at [407, 241] on link "Replace" at bounding box center [401, 250] width 48 height 19
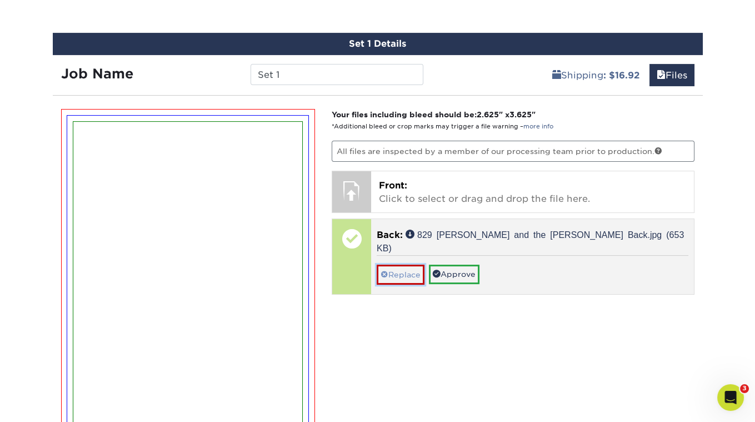
click at [404, 265] on link "Replace" at bounding box center [401, 274] width 48 height 19
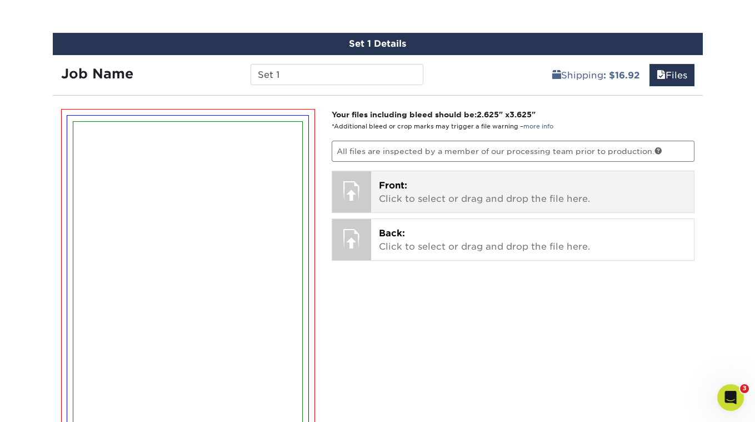
click at [399, 182] on span "Front:" at bounding box center [393, 185] width 28 height 11
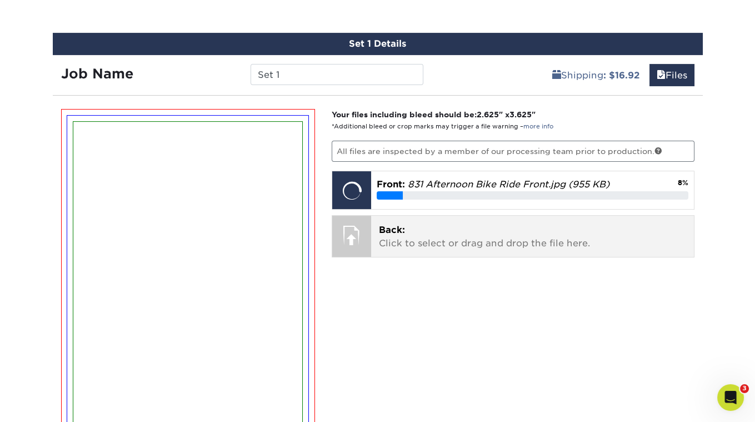
click at [401, 231] on p "Back: Click to select or drag and drop the file here." at bounding box center [532, 236] width 307 height 27
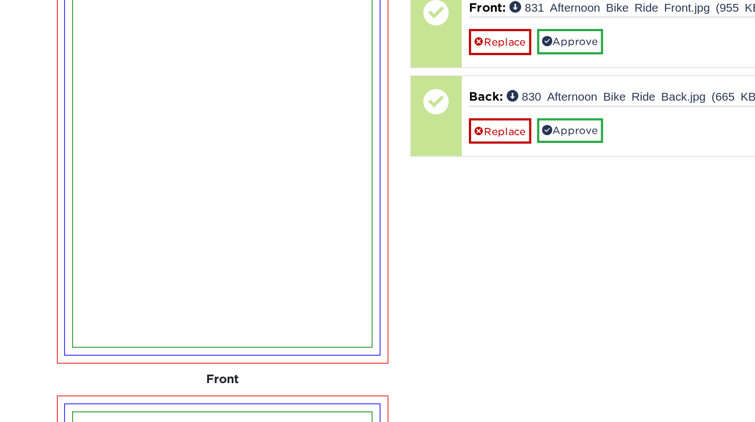
scroll to position [724, 0]
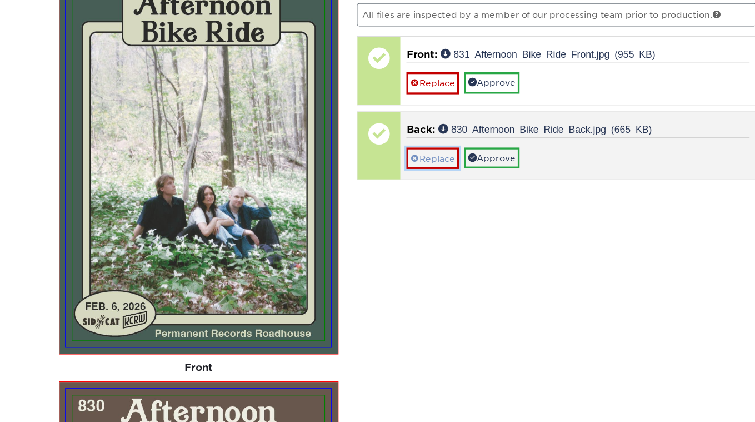
click at [411, 168] on link "Replace" at bounding box center [401, 173] width 48 height 19
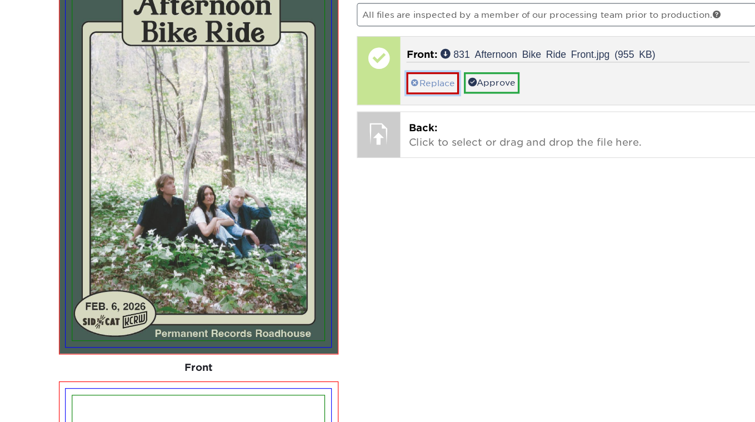
click at [398, 102] on link "Replace" at bounding box center [401, 105] width 48 height 19
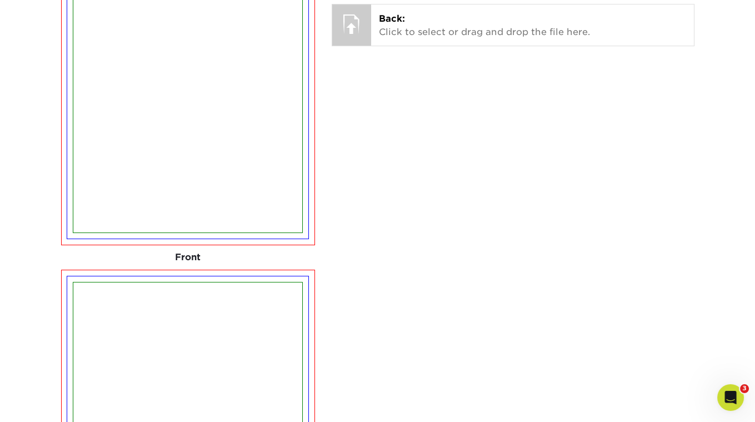
scroll to position [643, 0]
